Goal: Task Accomplishment & Management: Manage account settings

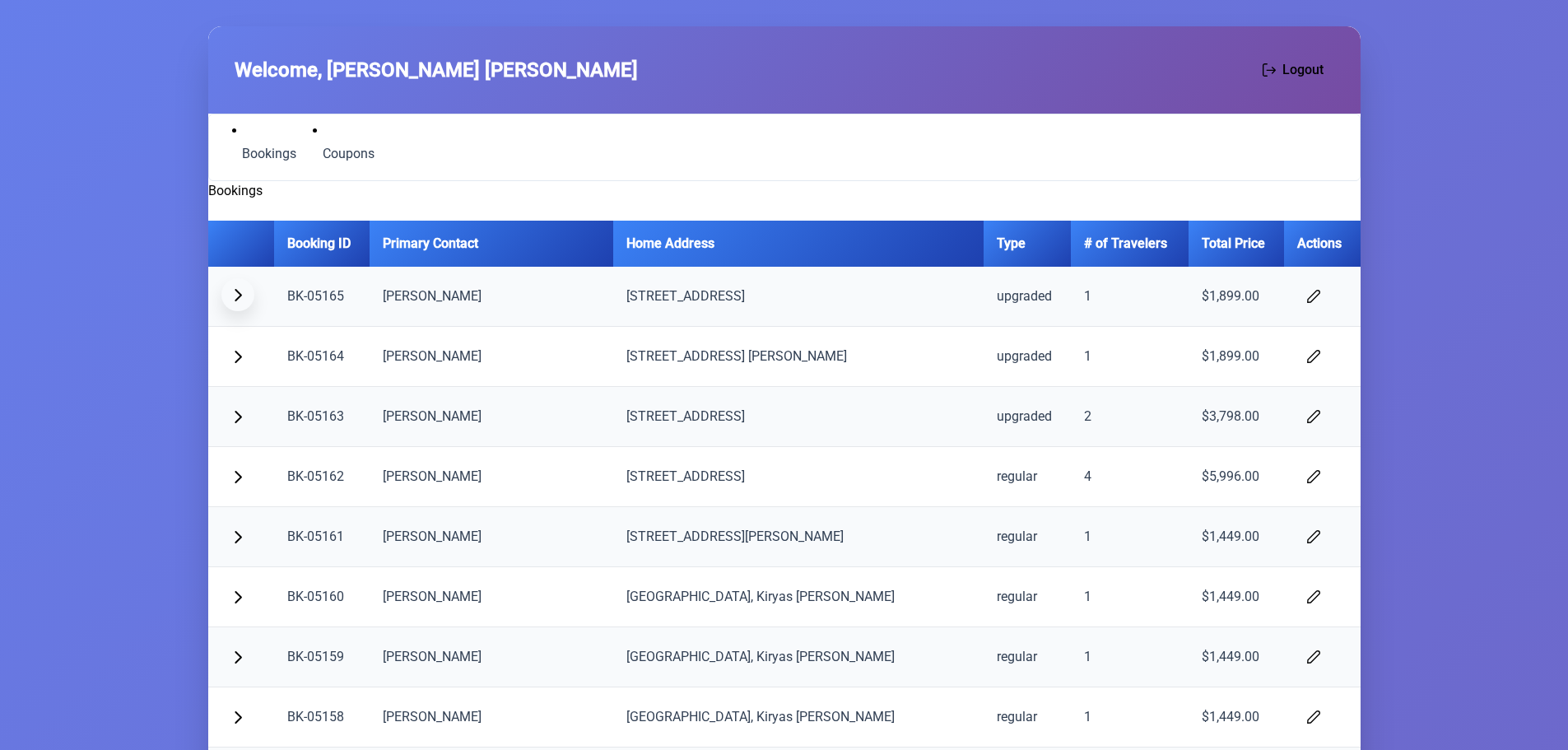
click at [252, 290] on button "button" at bounding box center [237, 294] width 33 height 33
click at [237, 345] on button "button" at bounding box center [237, 354] width 33 height 33
click at [1307, 354] on span "button" at bounding box center [1314, 354] width 13 height 13
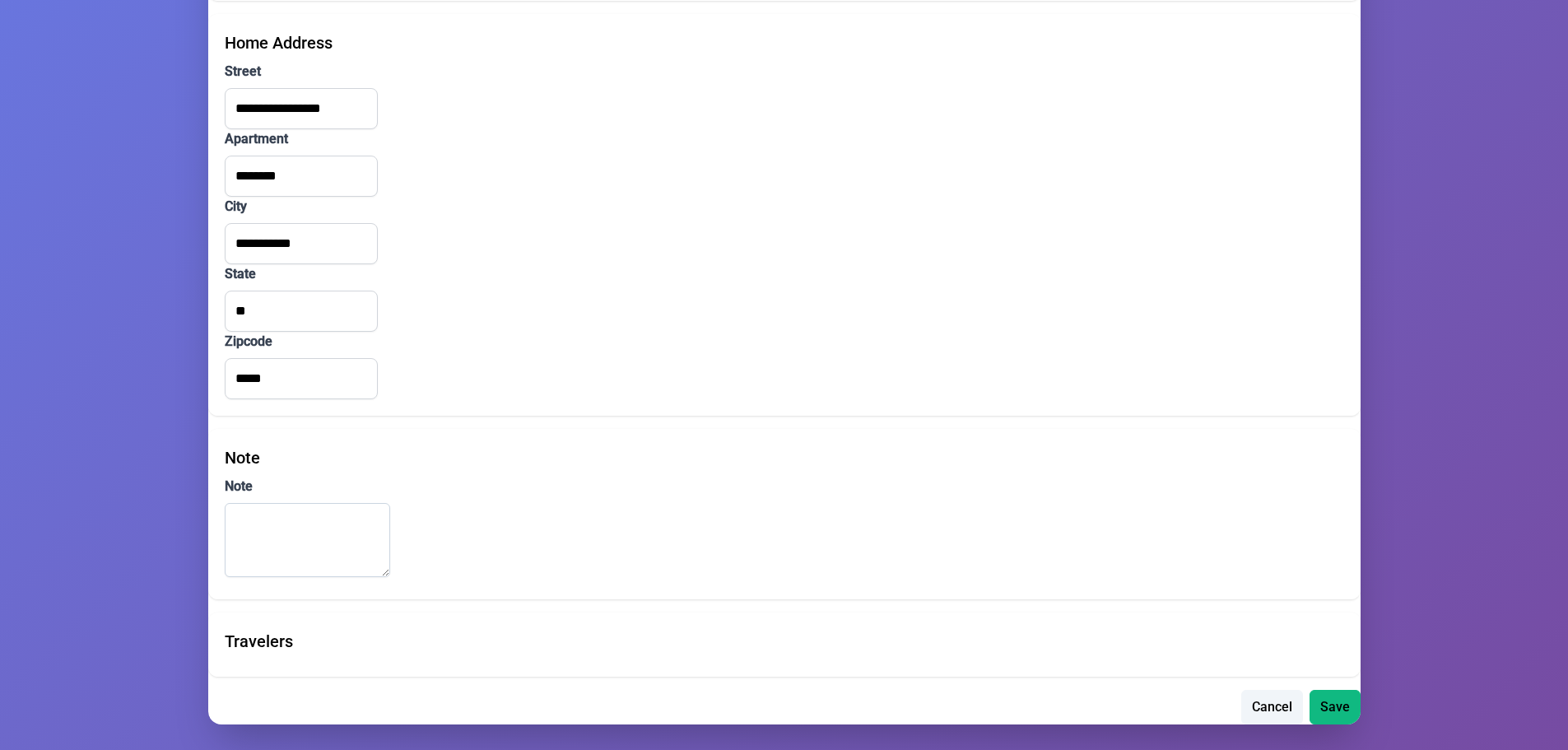
scroll to position [468, 0]
click at [1273, 698] on span "Cancel" at bounding box center [1272, 704] width 41 height 20
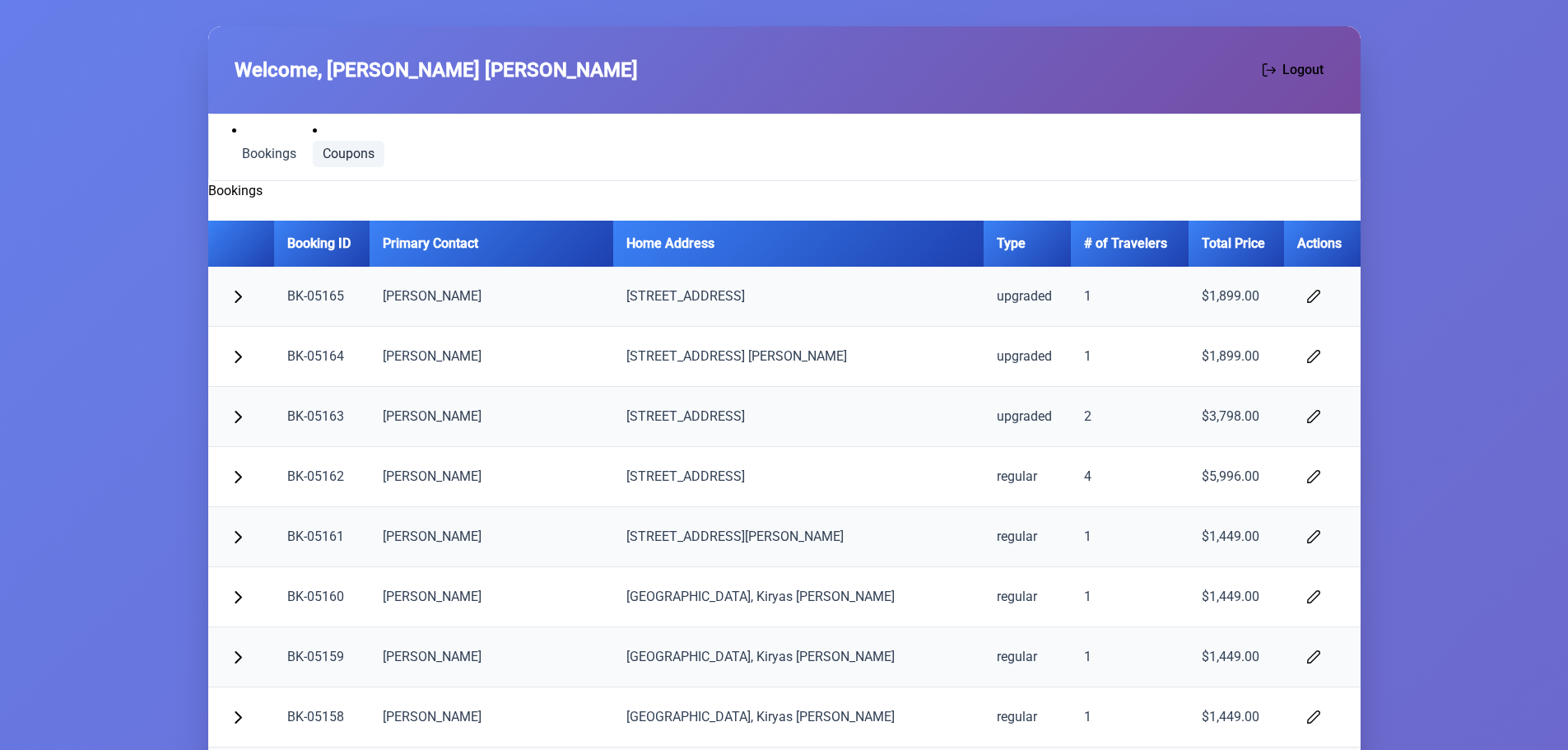
click at [350, 149] on span "Coupons" at bounding box center [348, 154] width 52 height 13
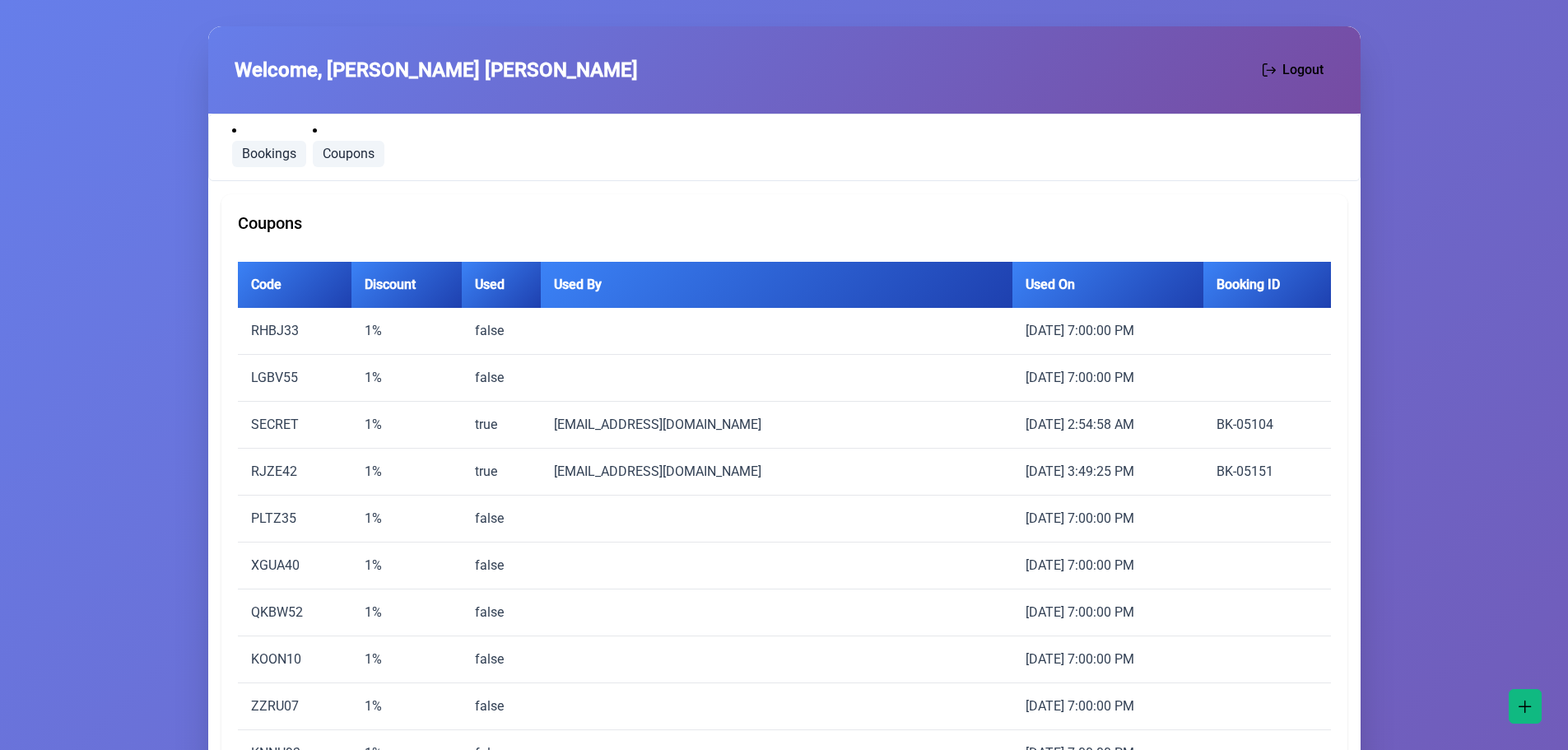
click at [266, 152] on span "Bookings" at bounding box center [268, 154] width 54 height 13
